Goal: Information Seeking & Learning: Learn about a topic

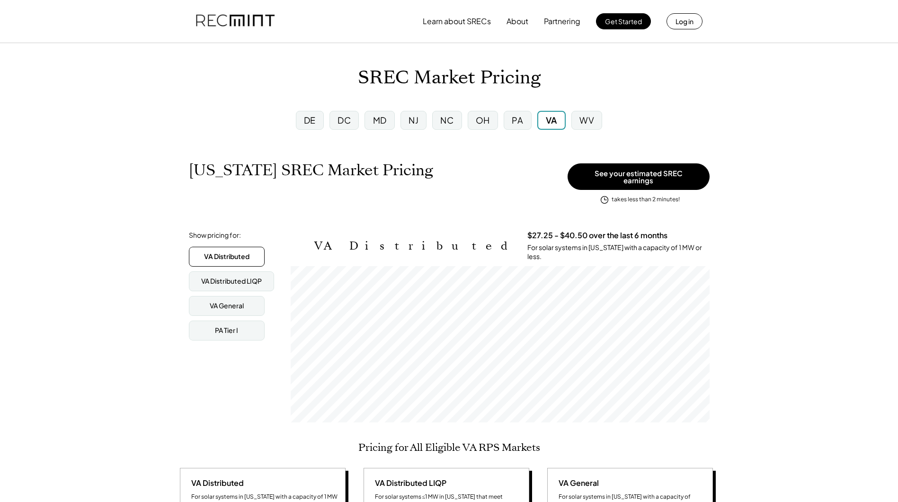
click at [307, 119] on div "DE" at bounding box center [310, 120] width 12 height 12
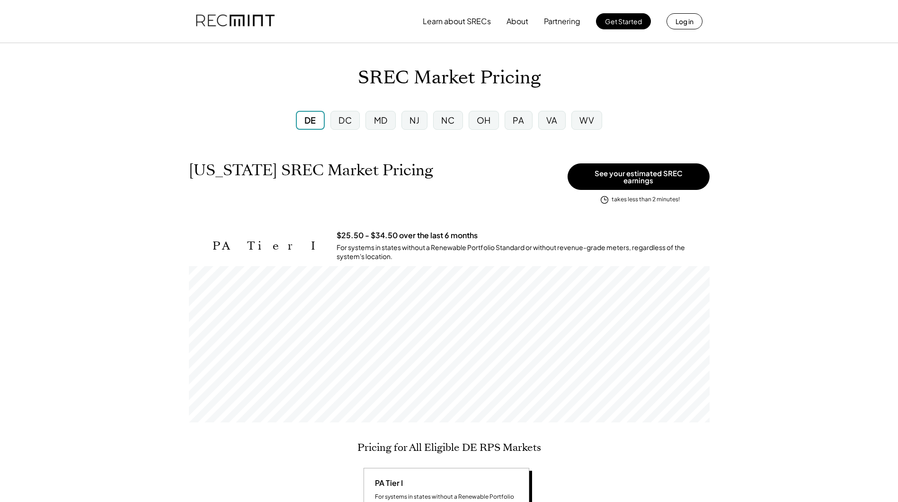
scroll to position [156, 521]
click at [328, 119] on div "DC" at bounding box center [344, 120] width 35 height 25
click at [339, 119] on div "DC" at bounding box center [344, 120] width 13 height 12
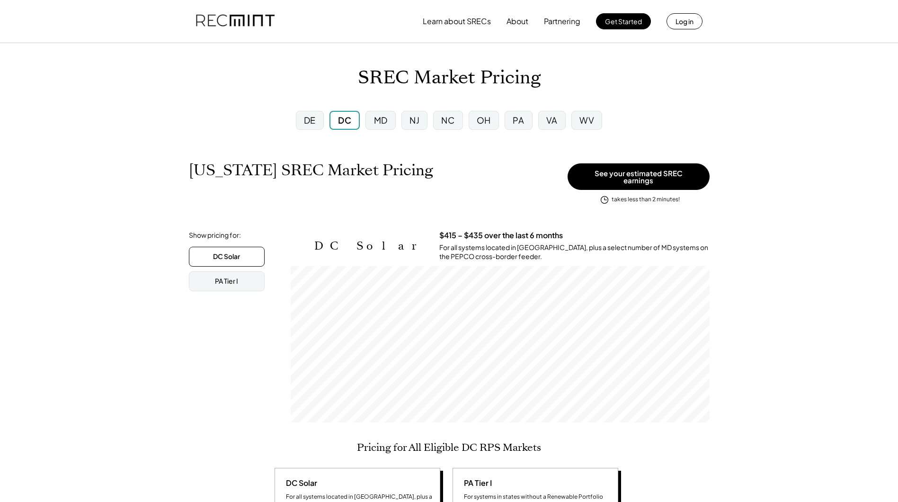
scroll to position [156, 419]
click at [381, 120] on div "MD" at bounding box center [381, 120] width 14 height 12
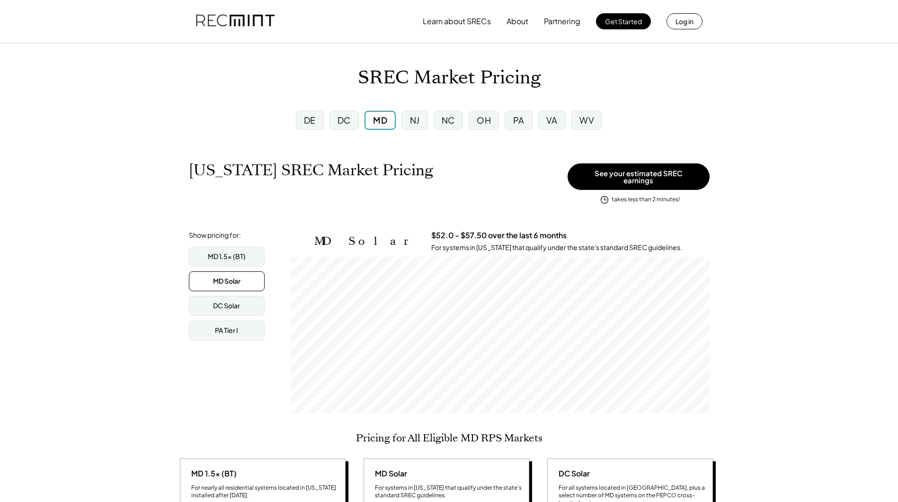
scroll to position [156, 419]
click at [417, 119] on div "NJ" at bounding box center [415, 120] width 10 height 12
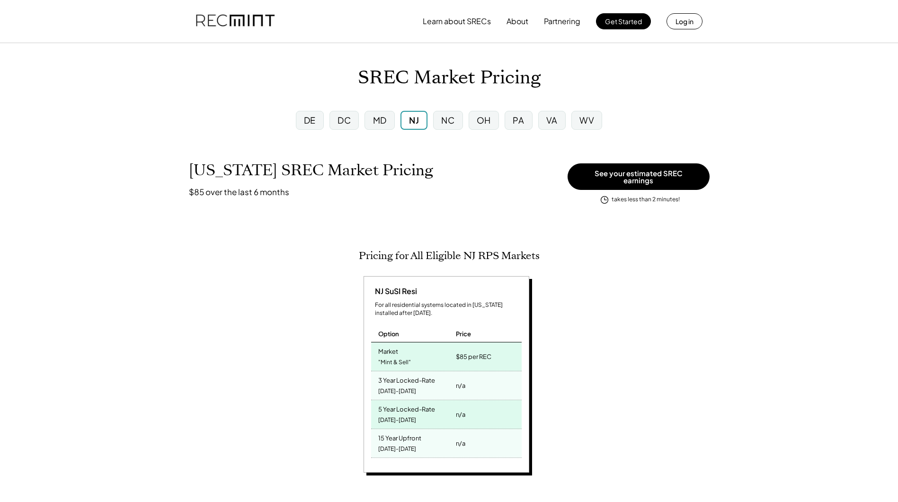
click at [447, 115] on div "NC" at bounding box center [447, 120] width 13 height 12
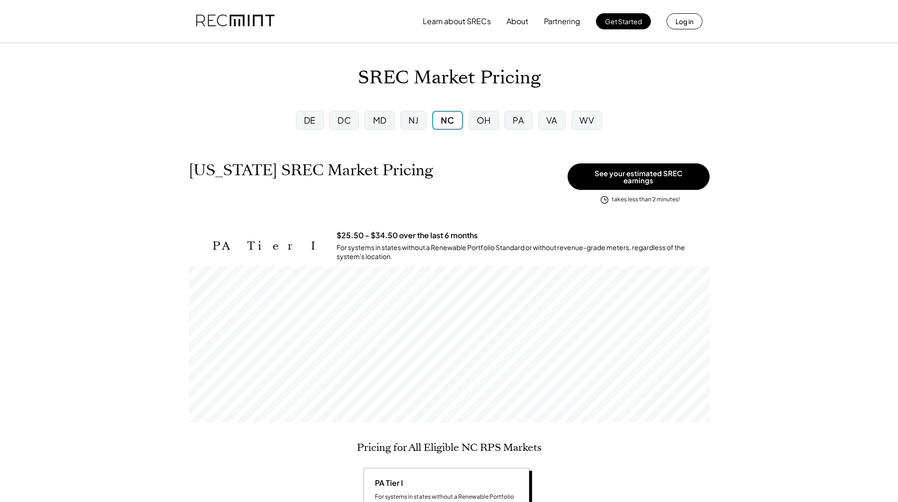
scroll to position [156, 521]
click at [474, 118] on div "OH" at bounding box center [484, 120] width 30 height 19
click at [512, 117] on div "PA" at bounding box center [517, 120] width 27 height 19
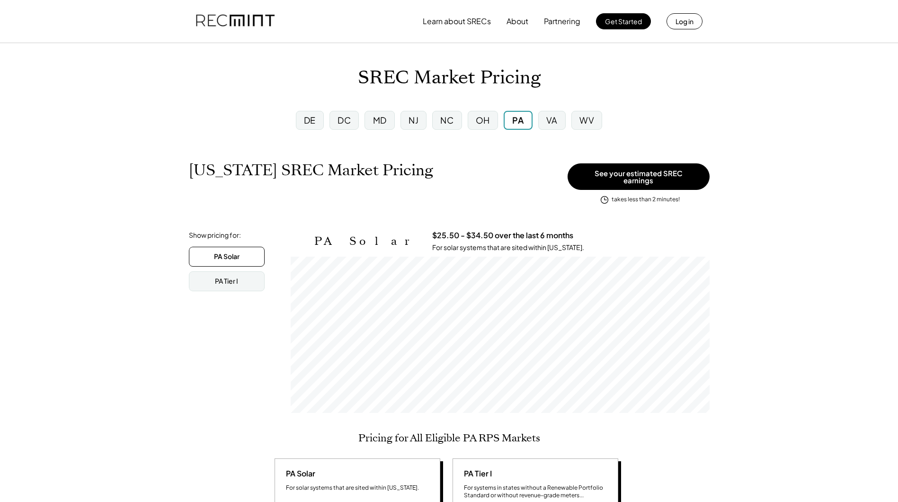
scroll to position [156, 419]
click at [546, 116] on div "VA" at bounding box center [551, 120] width 27 height 19
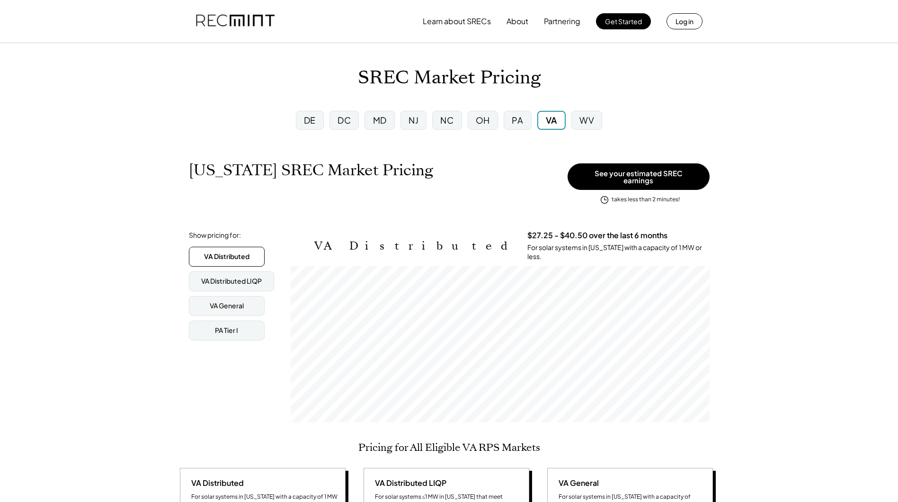
scroll to position [156, 419]
click at [523, 115] on div "PA" at bounding box center [517, 120] width 11 height 12
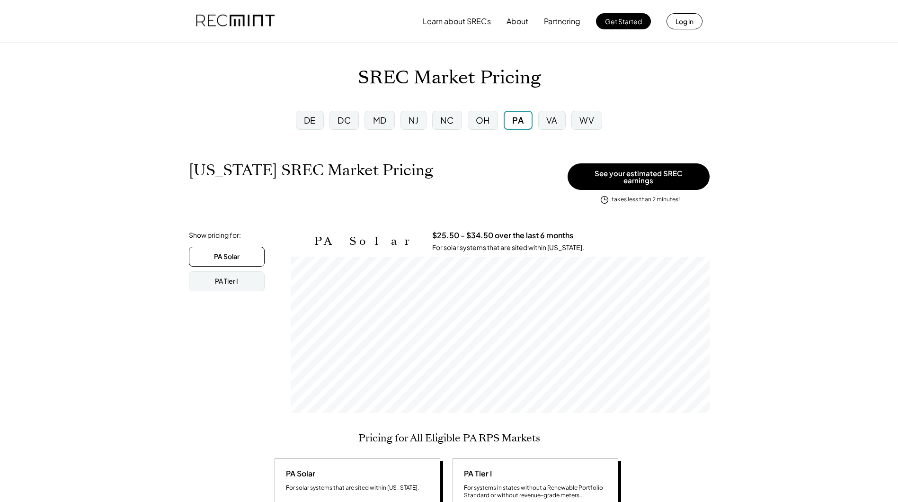
scroll to position [156, 419]
click at [584, 116] on div "WV" at bounding box center [586, 120] width 15 height 12
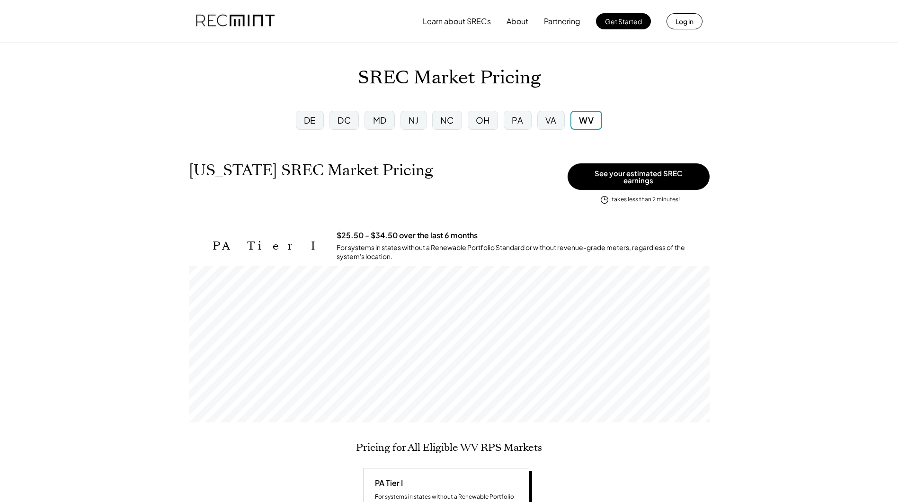
scroll to position [156, 521]
click at [542, 117] on div "VA" at bounding box center [550, 120] width 27 height 19
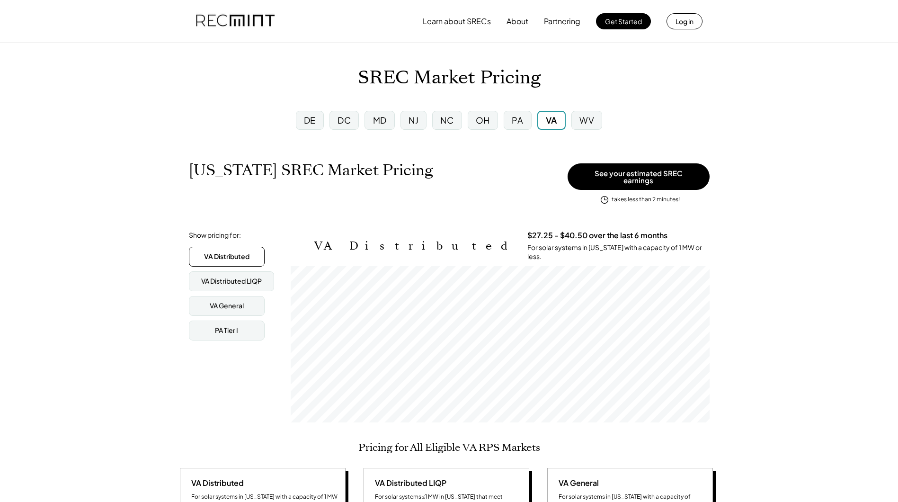
scroll to position [156, 419]
